Goal: Task Accomplishment & Management: Manage account settings

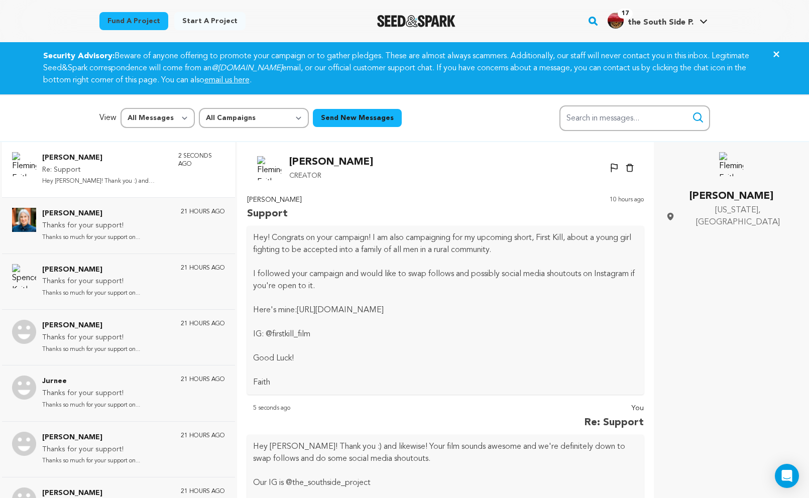
scroll to position [150, 0]
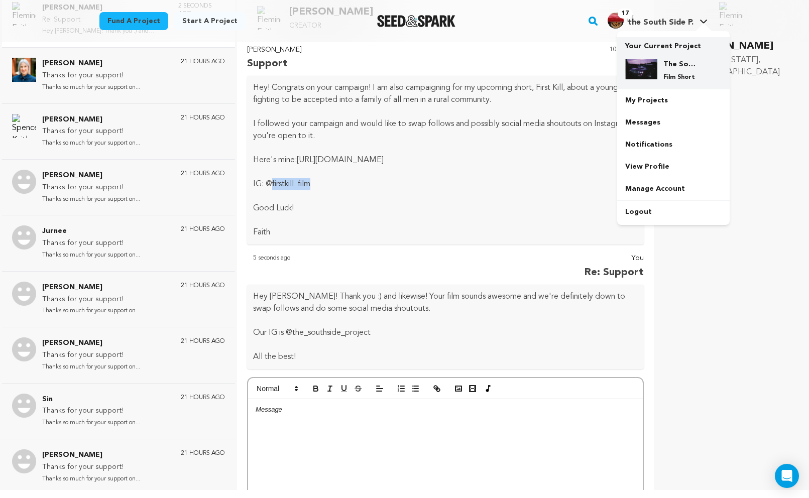
click at [661, 72] on div "The South Side Project Film Short" at bounding box center [682, 70] width 48 height 22
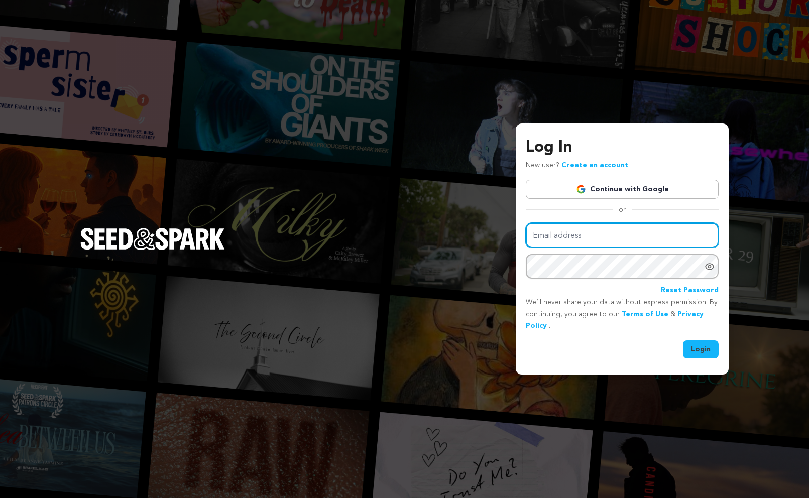
click at [601, 242] on input "Email address" at bounding box center [622, 236] width 193 height 26
type input "hello@agasha.world"
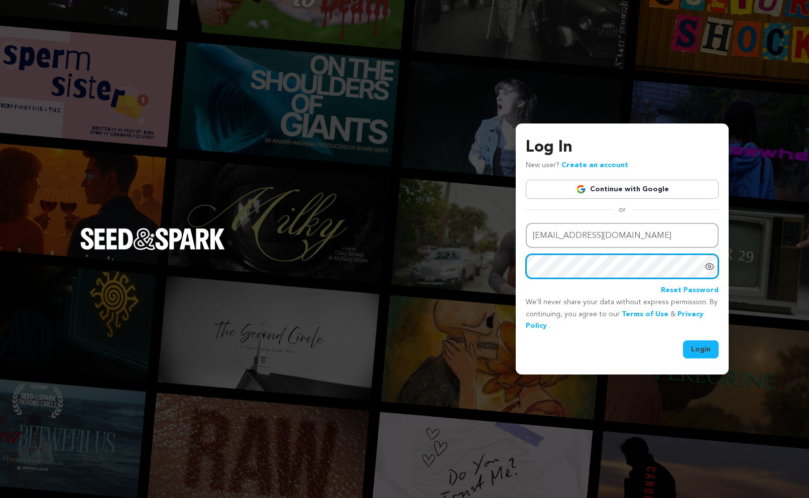
click at [683, 341] on button "Login" at bounding box center [701, 350] width 36 height 18
